Goal: Transaction & Acquisition: Purchase product/service

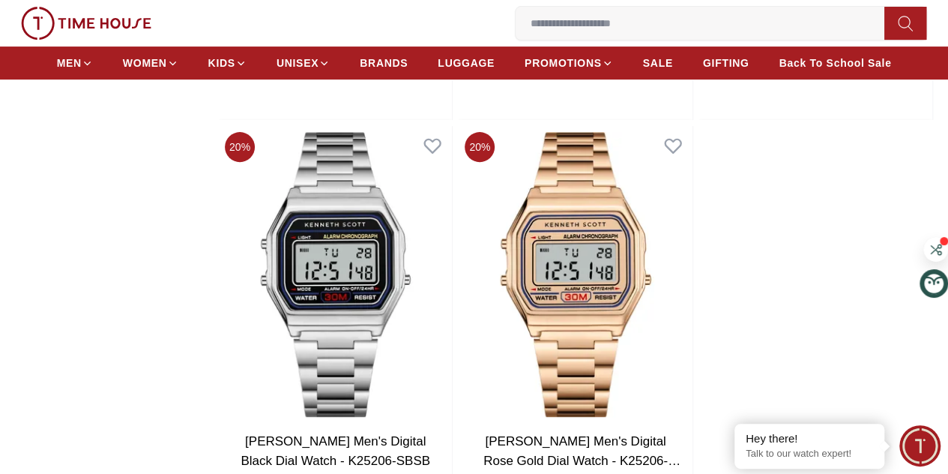
scroll to position [3034, 0]
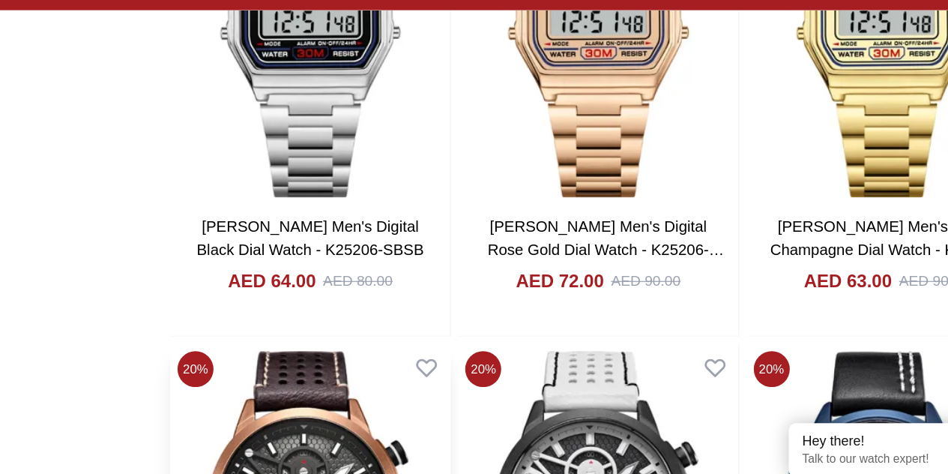
scroll to position [3218, 0]
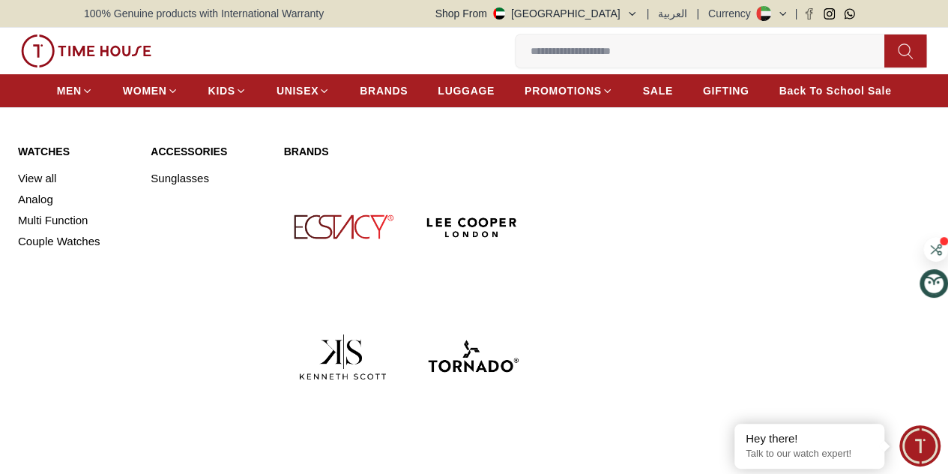
click at [497, 298] on img at bounding box center [473, 357] width 118 height 118
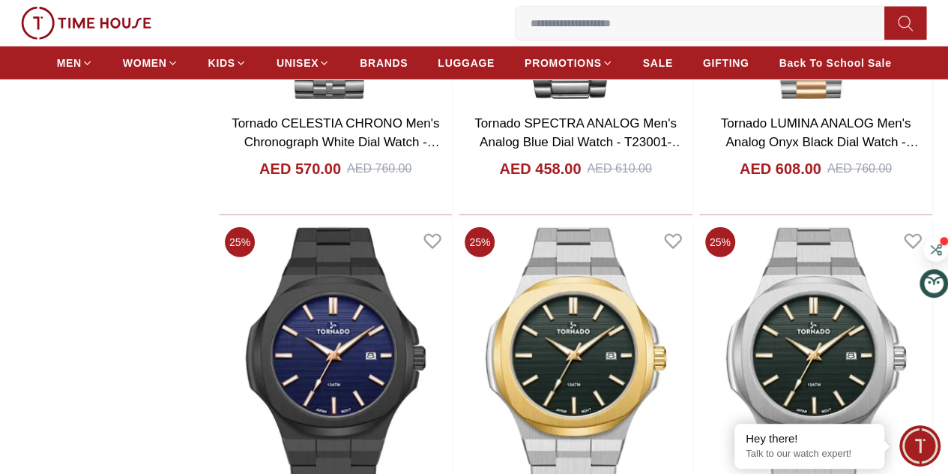
scroll to position [2168, 0]
